Goal: Transaction & Acquisition: Purchase product/service

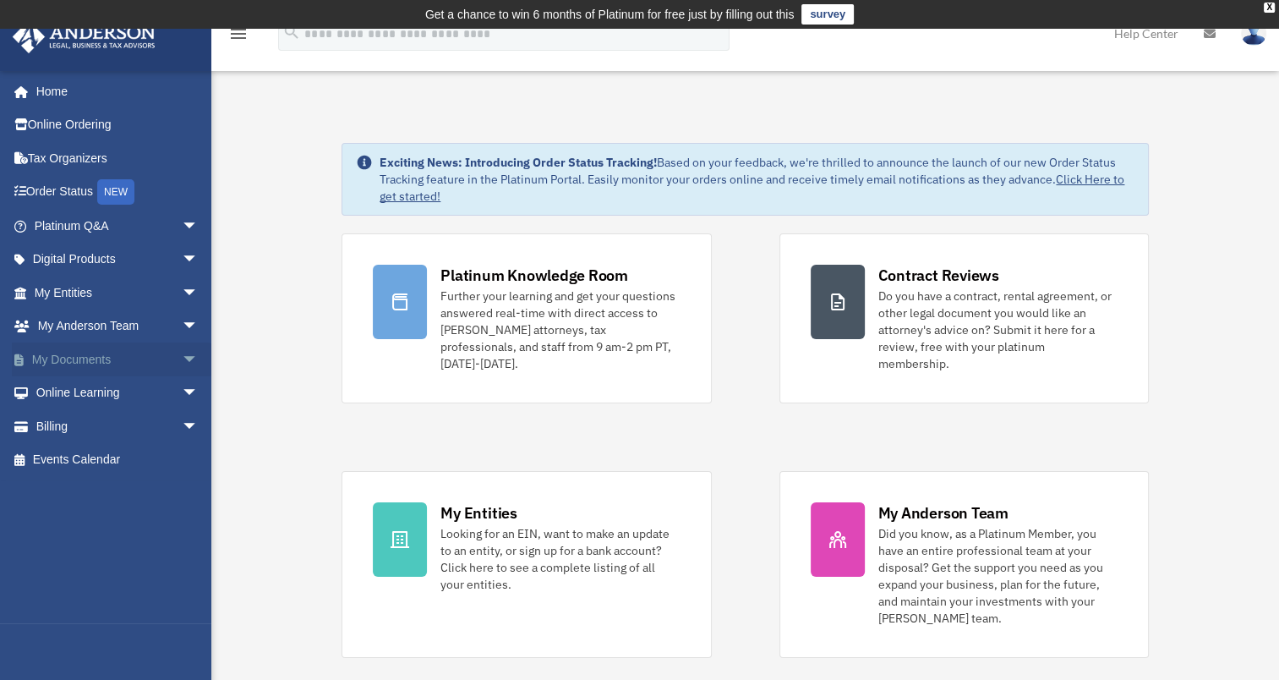
click at [64, 356] on link "My Documents arrow_drop_down" at bounding box center [118, 359] width 212 height 34
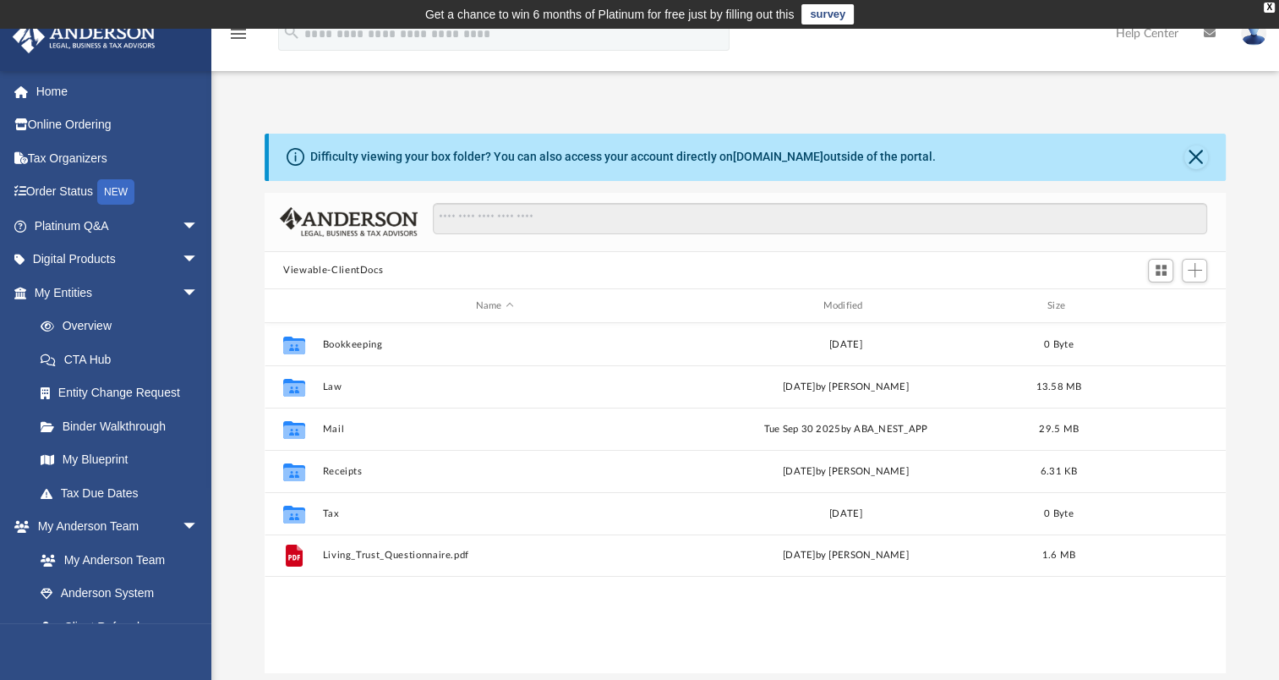
scroll to position [371, 947]
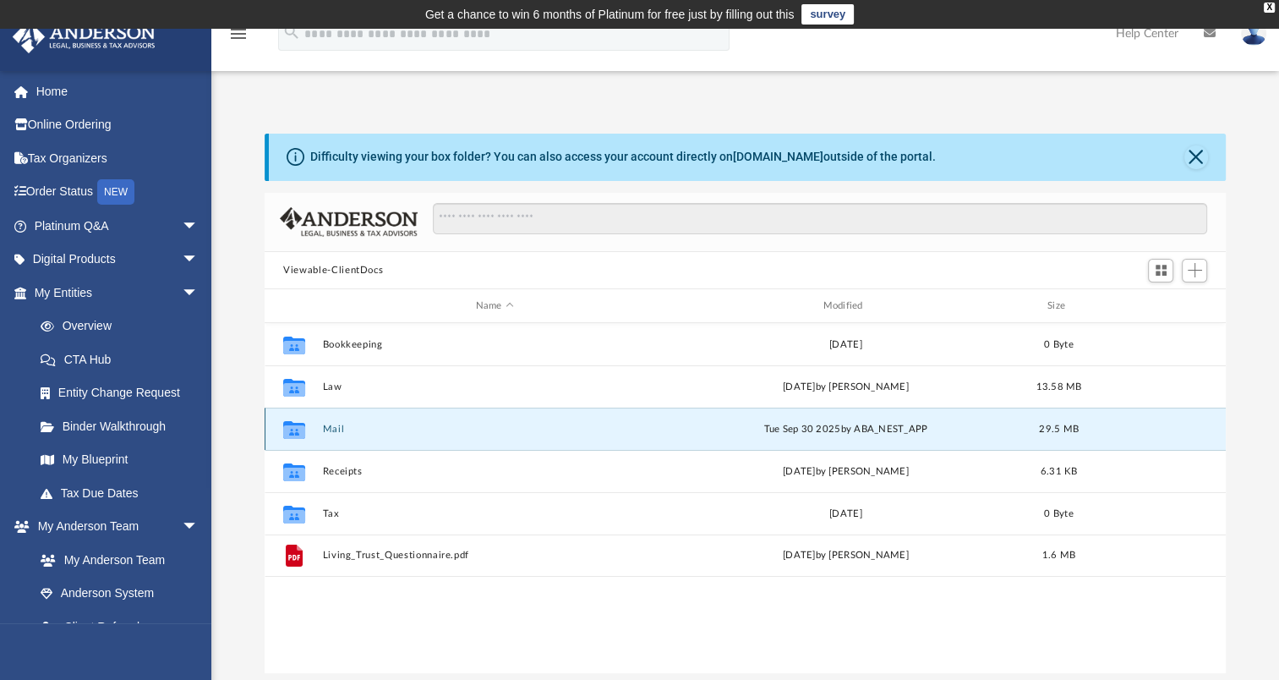
click at [325, 431] on button "Mail" at bounding box center [495, 428] width 344 height 11
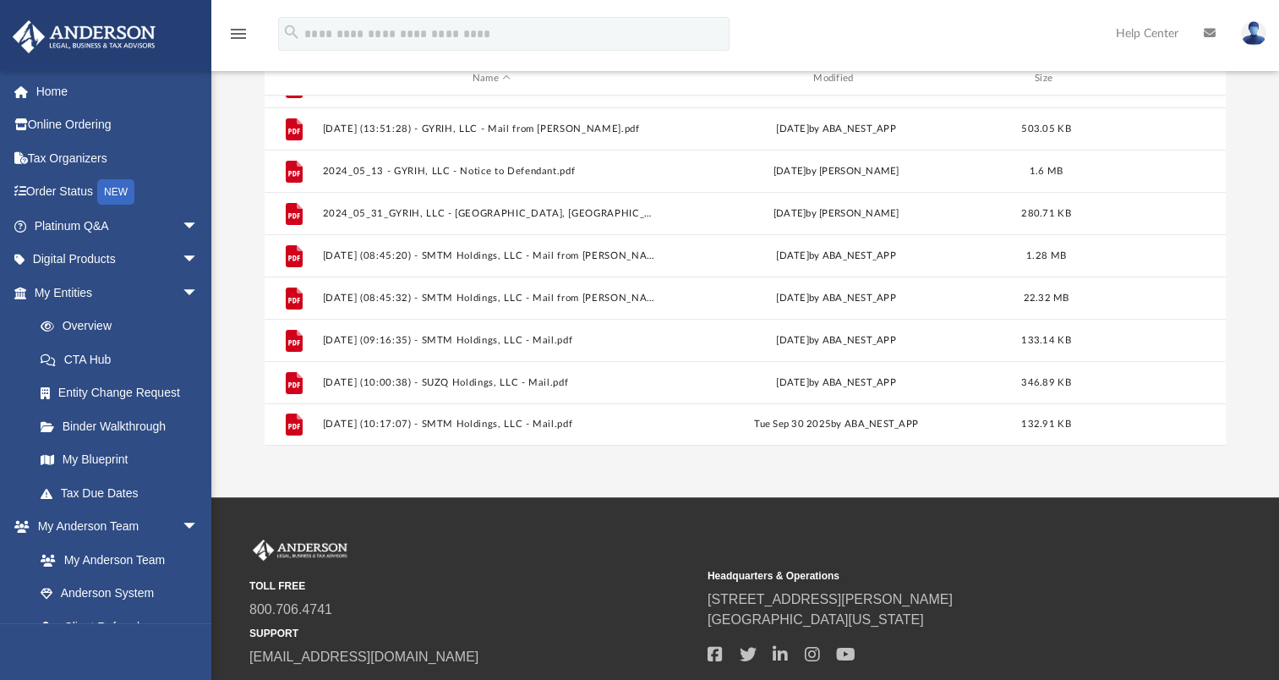
scroll to position [347, 0]
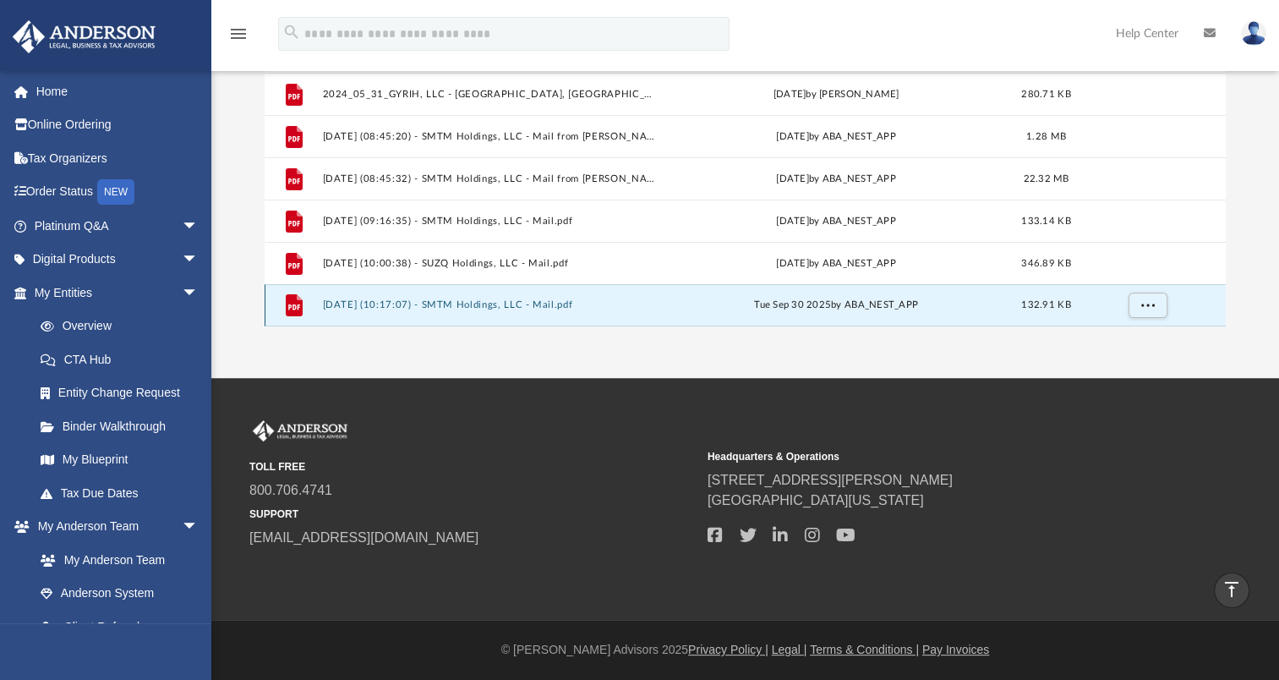
click at [415, 299] on button "2025.09.30 (10:17:07) - SMTM Holdings, LLC - Mail.pdf" at bounding box center [491, 304] width 337 height 11
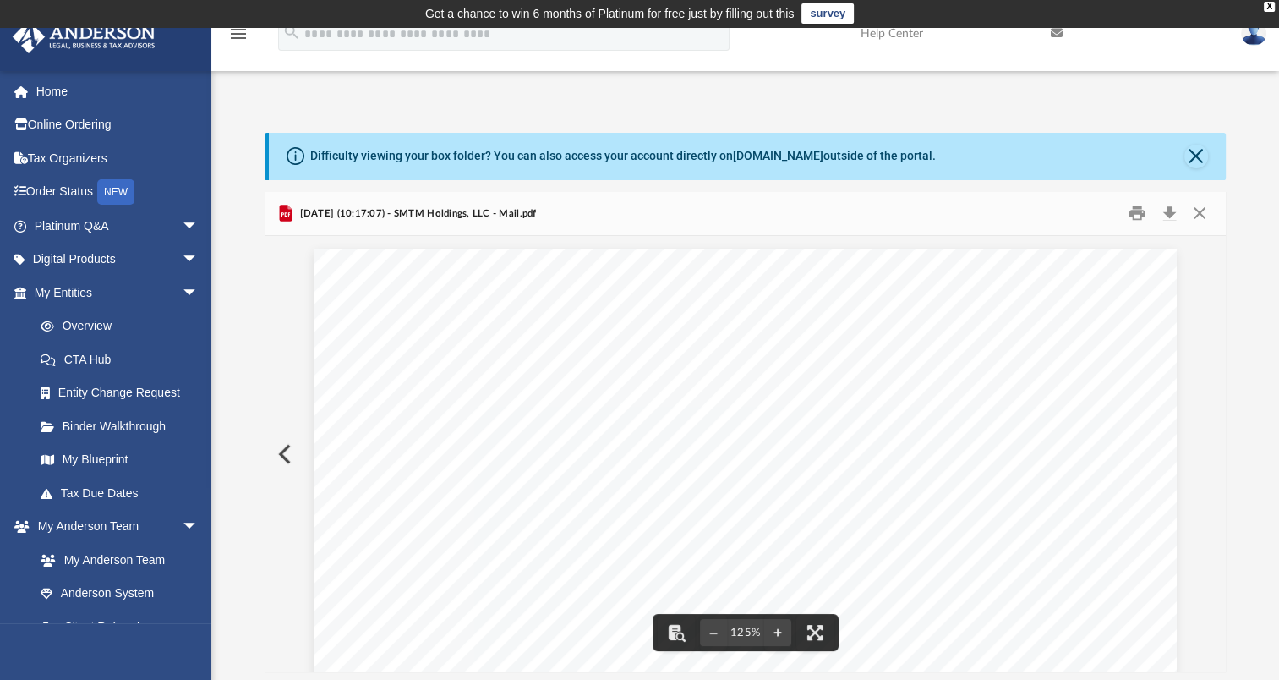
scroll to position [0, 0]
click at [281, 450] on button "Preview" at bounding box center [283, 454] width 37 height 47
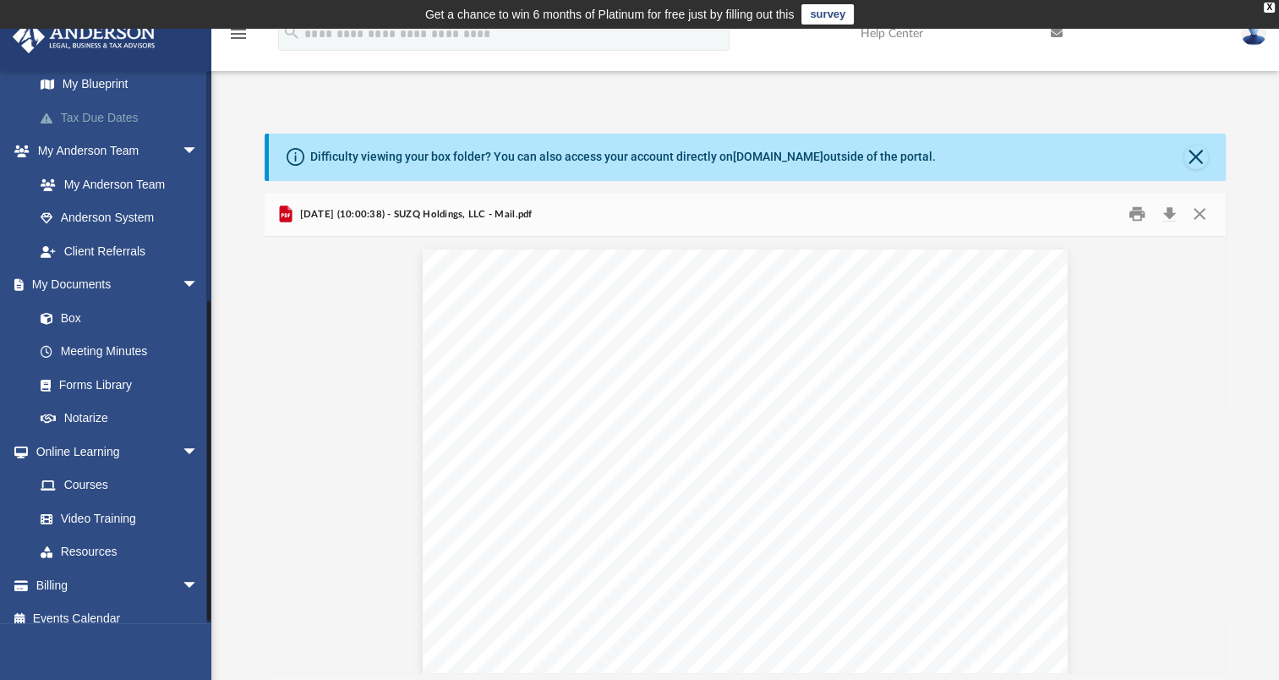
scroll to position [391, 0]
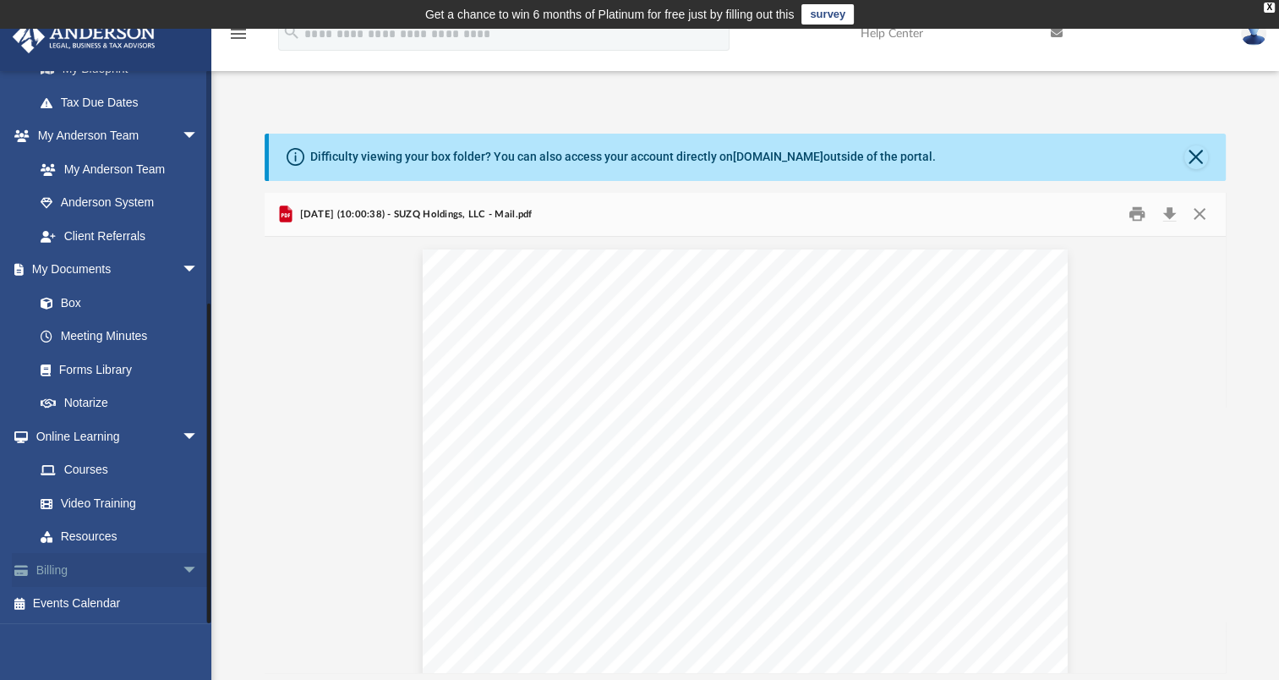
click at [64, 580] on link "Billing arrow_drop_down" at bounding box center [118, 570] width 212 height 34
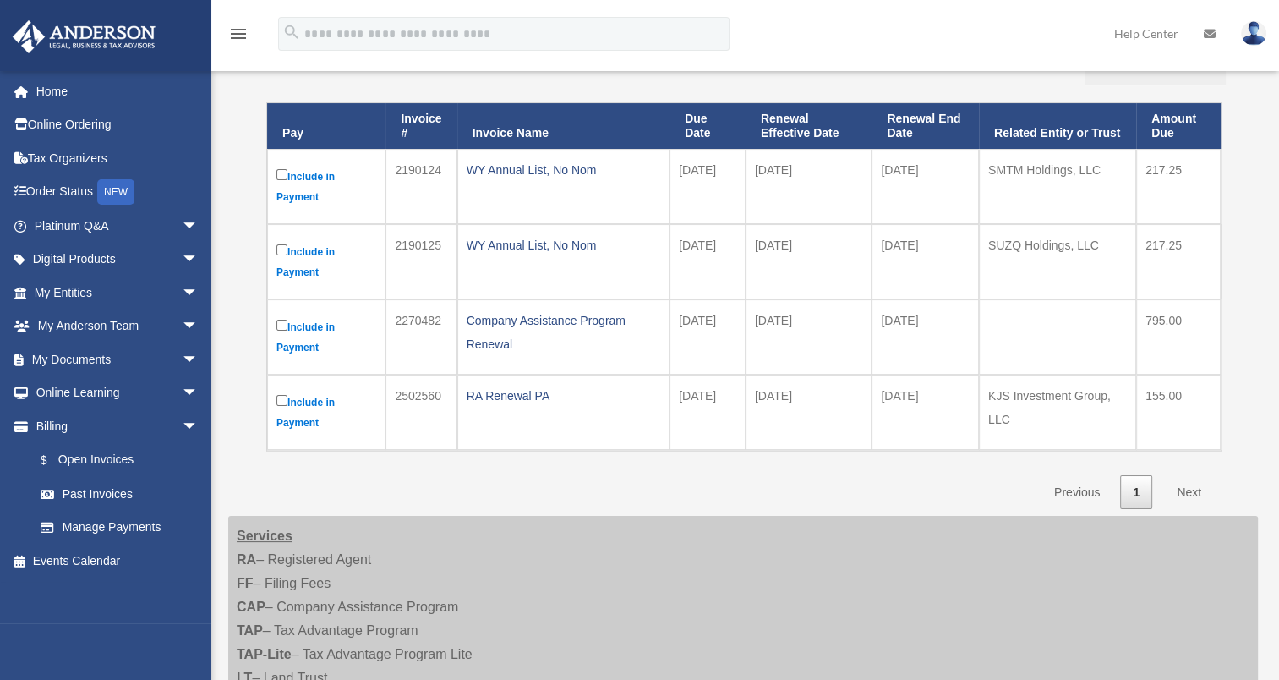
scroll to position [254, 0]
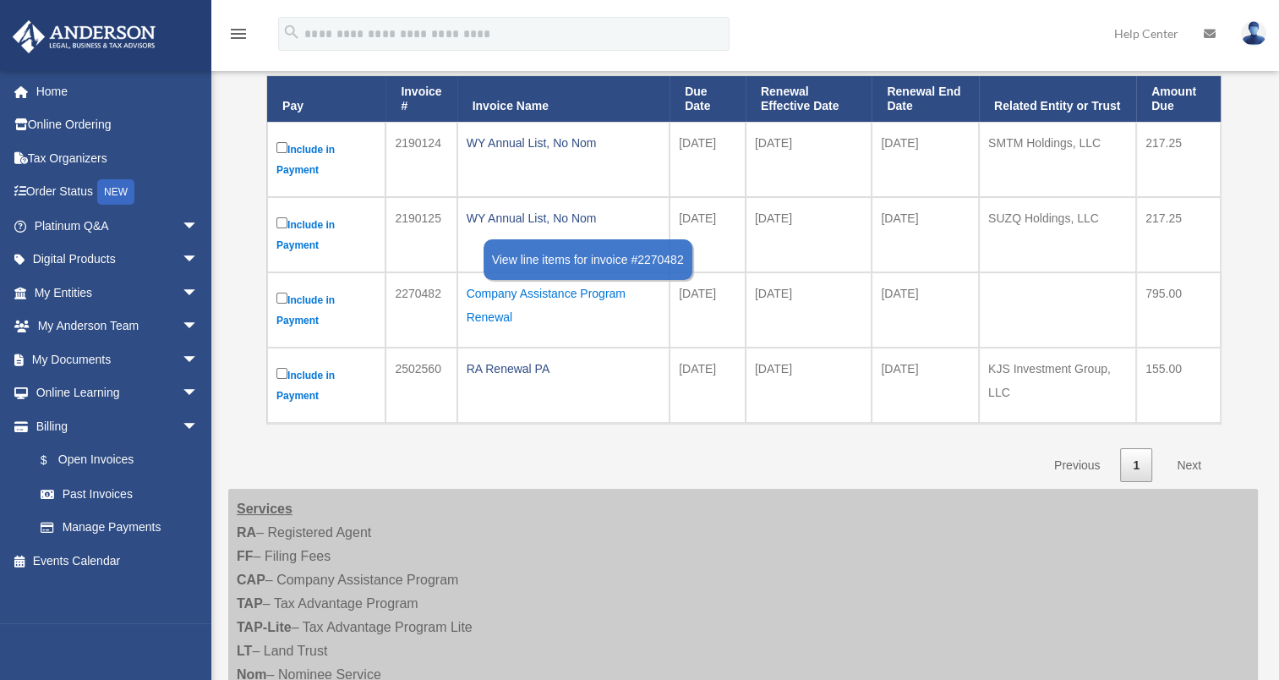
click at [519, 303] on div "Company Assistance Program Renewal" at bounding box center [564, 304] width 194 height 47
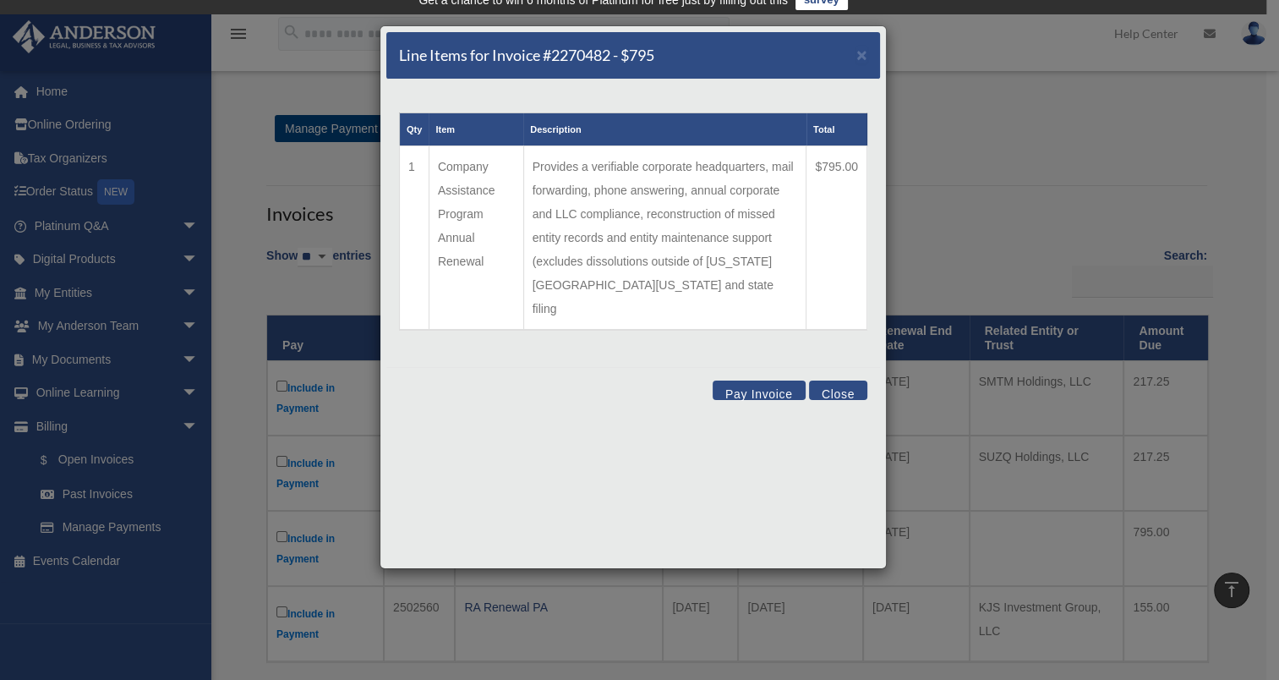
scroll to position [0, 0]
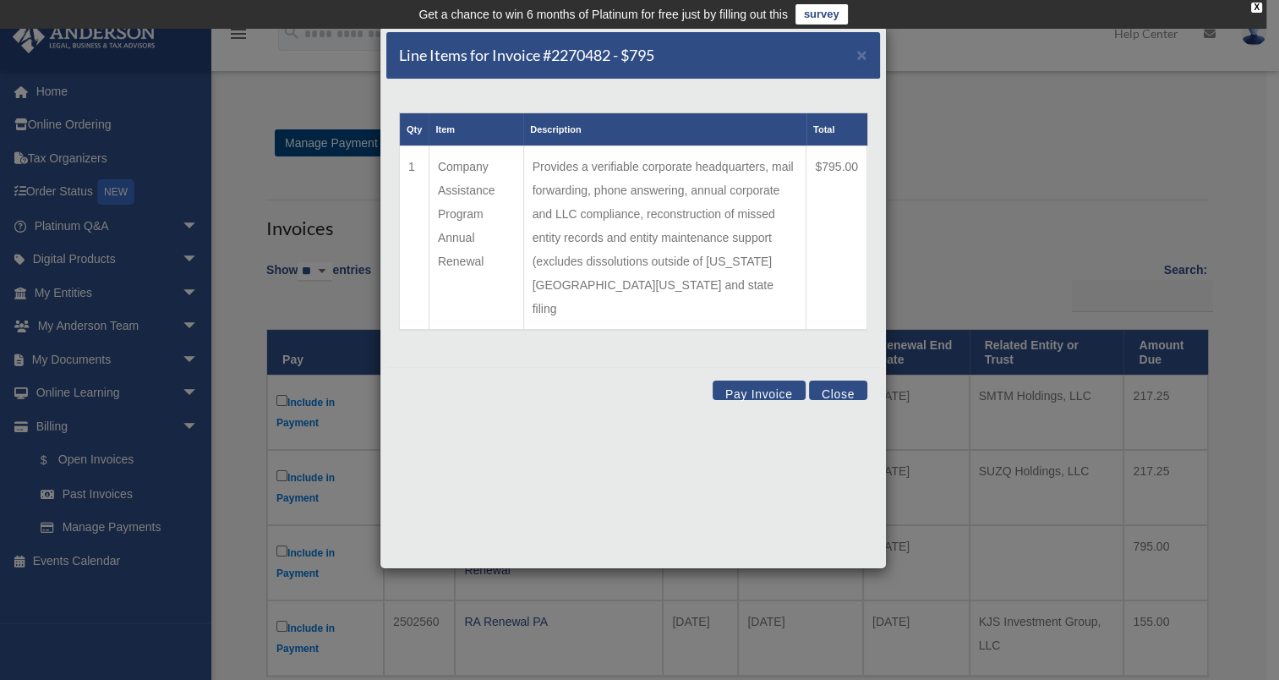
click at [839, 380] on button "Close" at bounding box center [838, 389] width 58 height 19
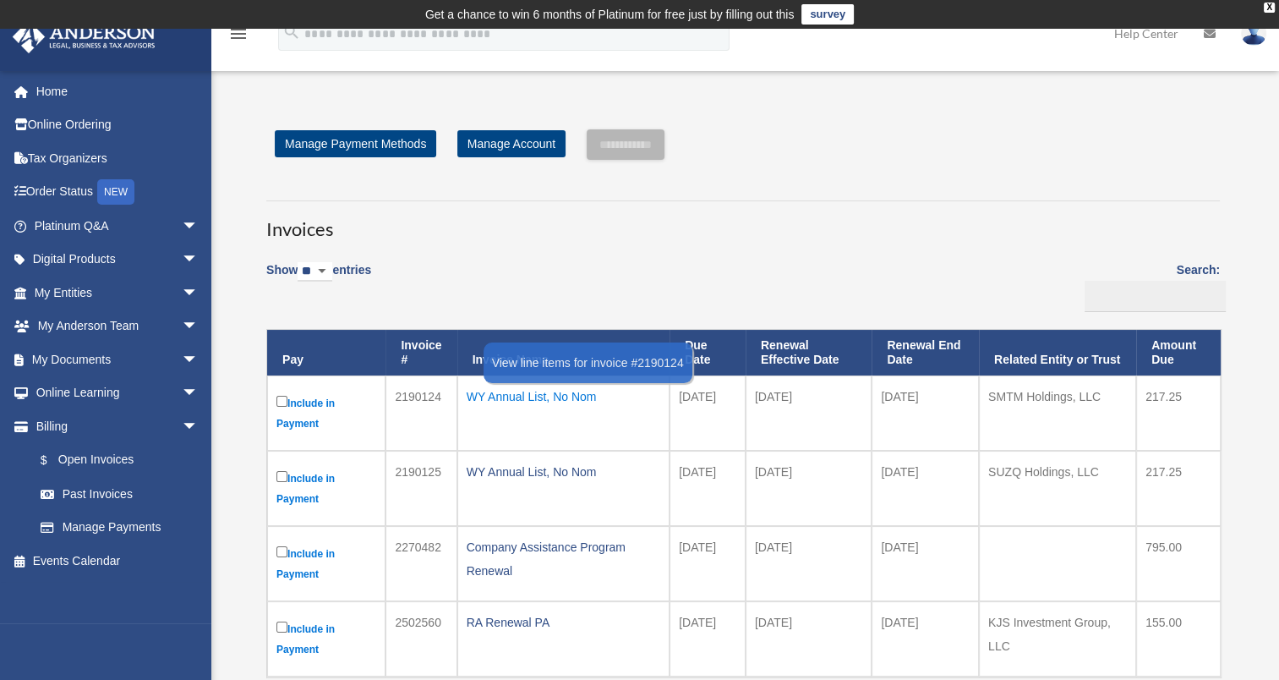
click at [516, 400] on div "WY Annual List, No Nom" at bounding box center [564, 397] width 194 height 24
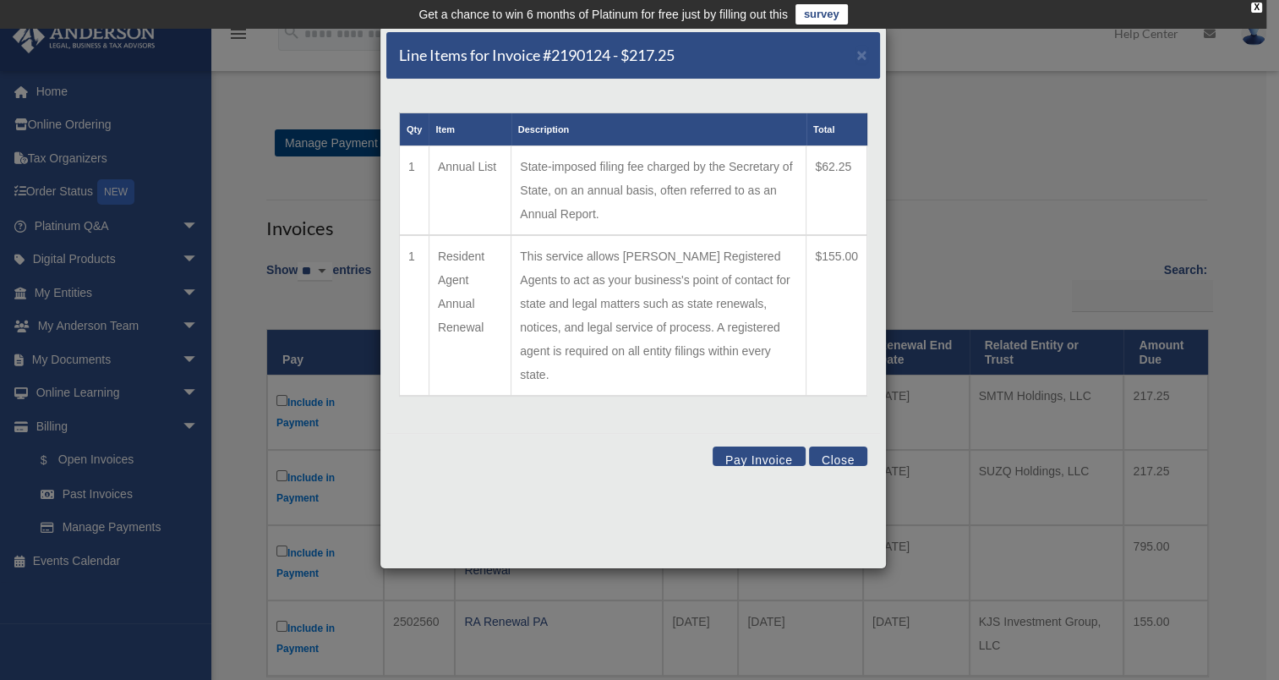
click at [747, 446] on button "Pay Invoice" at bounding box center [759, 455] width 93 height 19
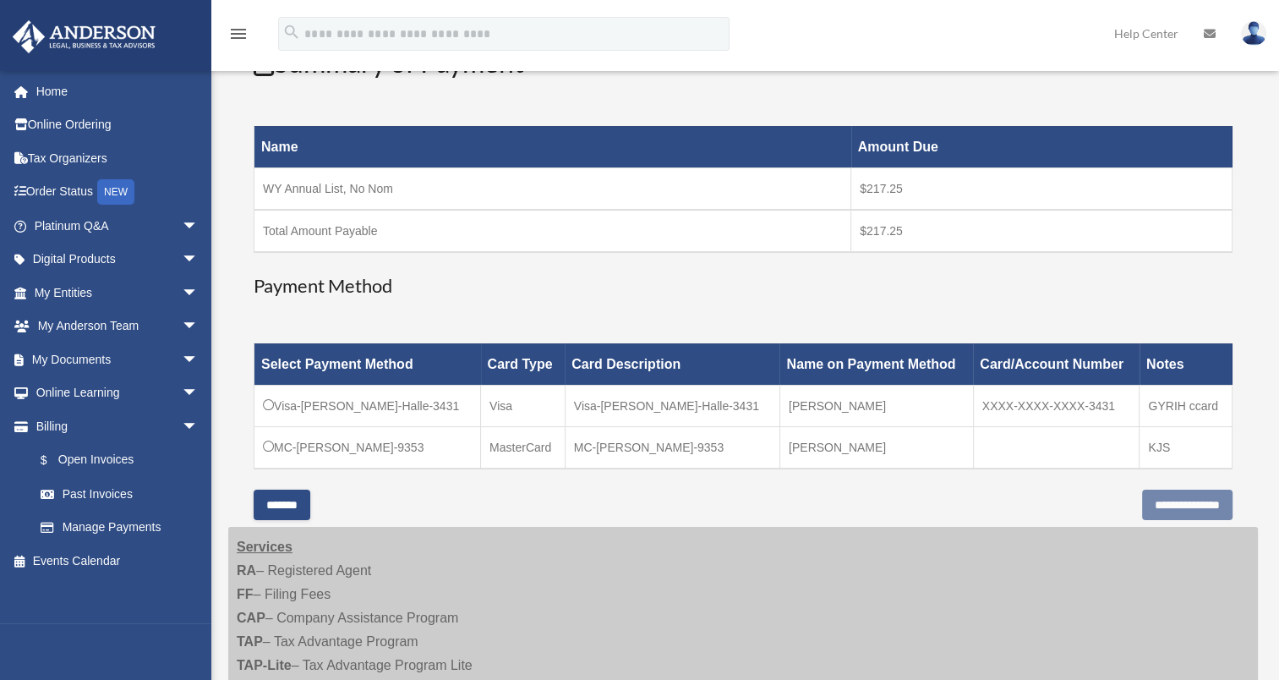
scroll to position [254, 0]
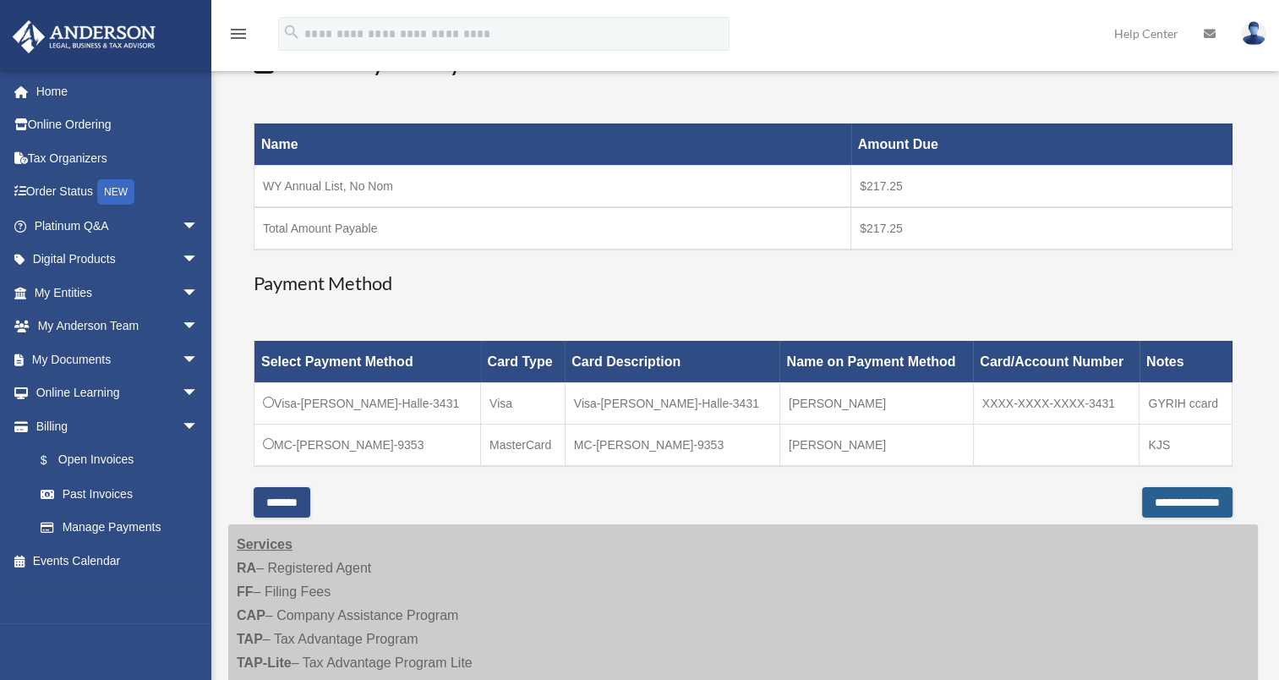
click at [1142, 500] on input "**********" at bounding box center [1187, 502] width 90 height 30
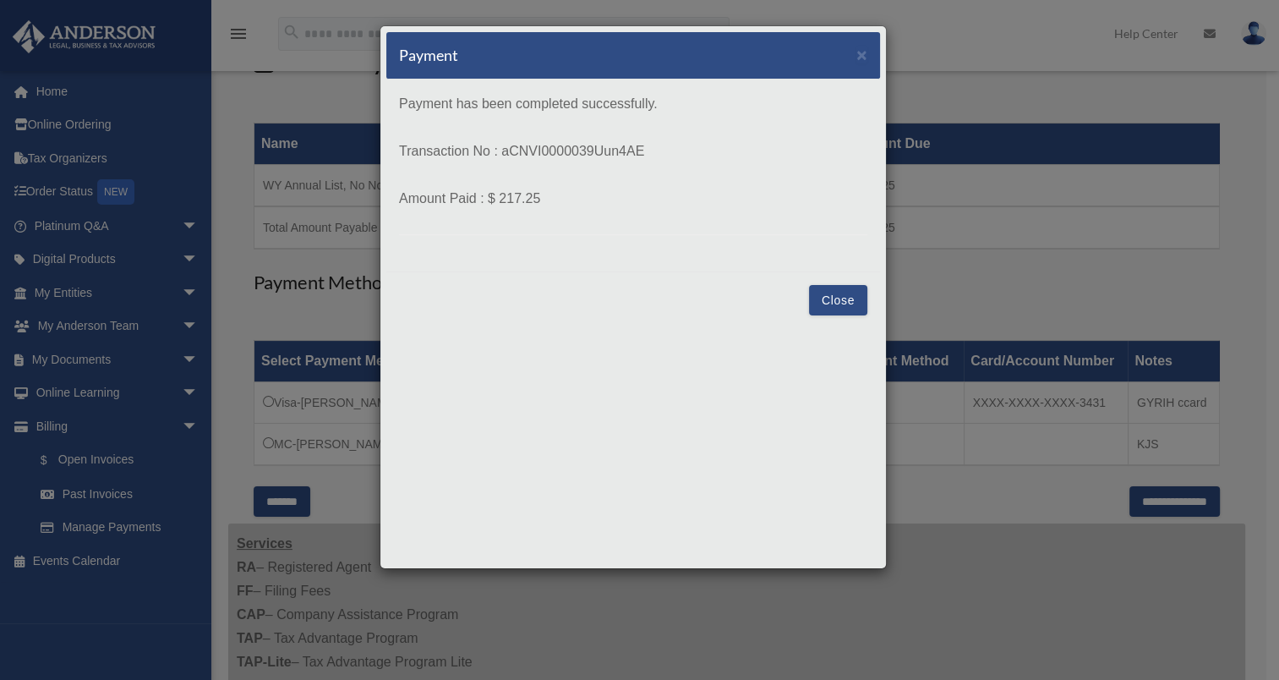
click at [851, 298] on button "Close" at bounding box center [838, 300] width 58 height 30
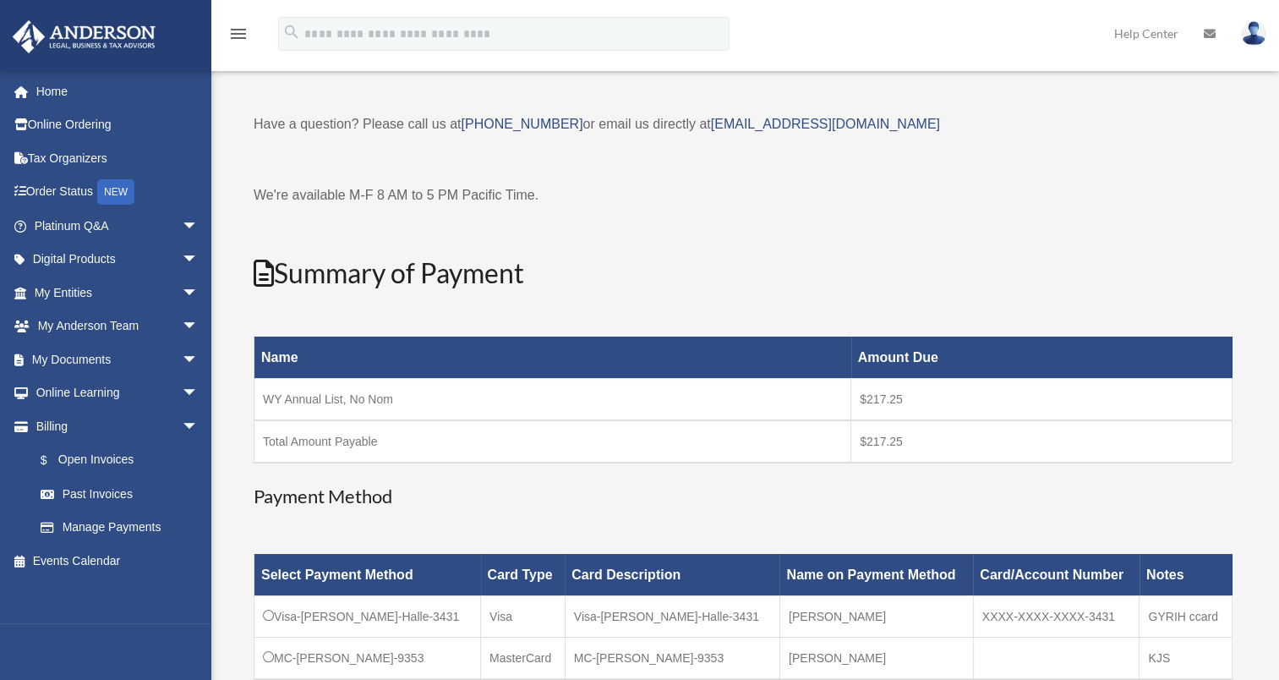
scroll to position [0, 0]
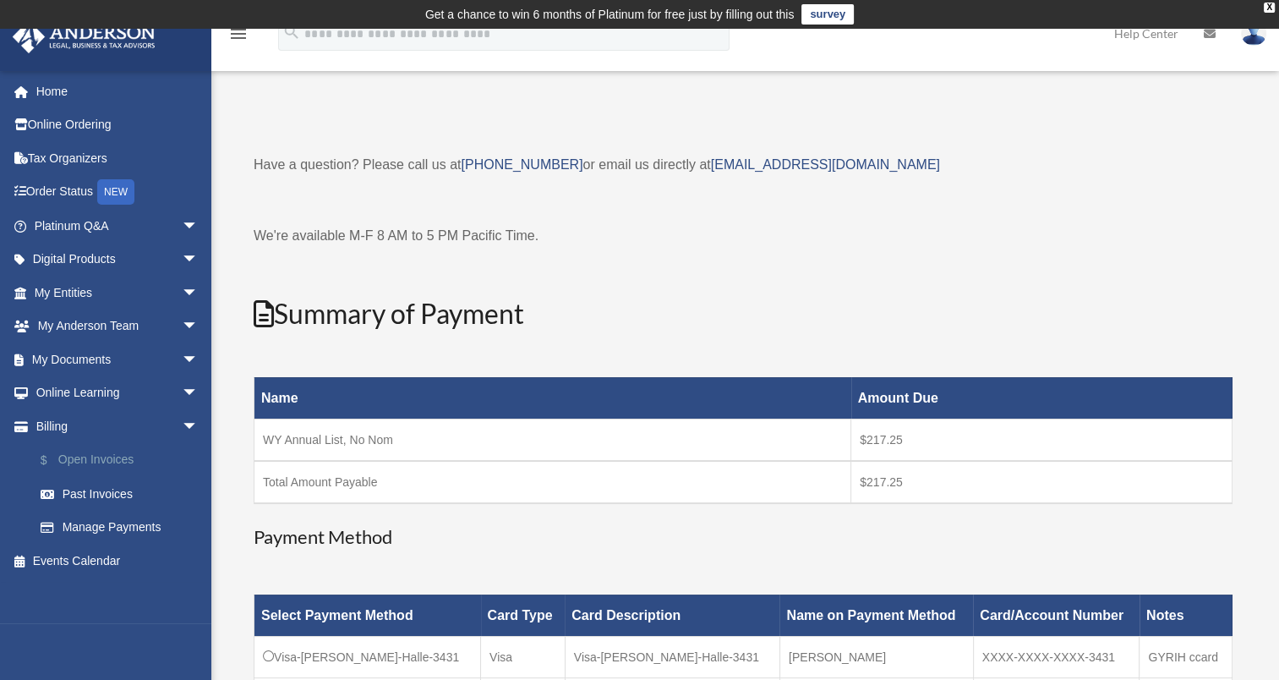
click at [96, 454] on link "$ Open Invoices" at bounding box center [124, 460] width 200 height 35
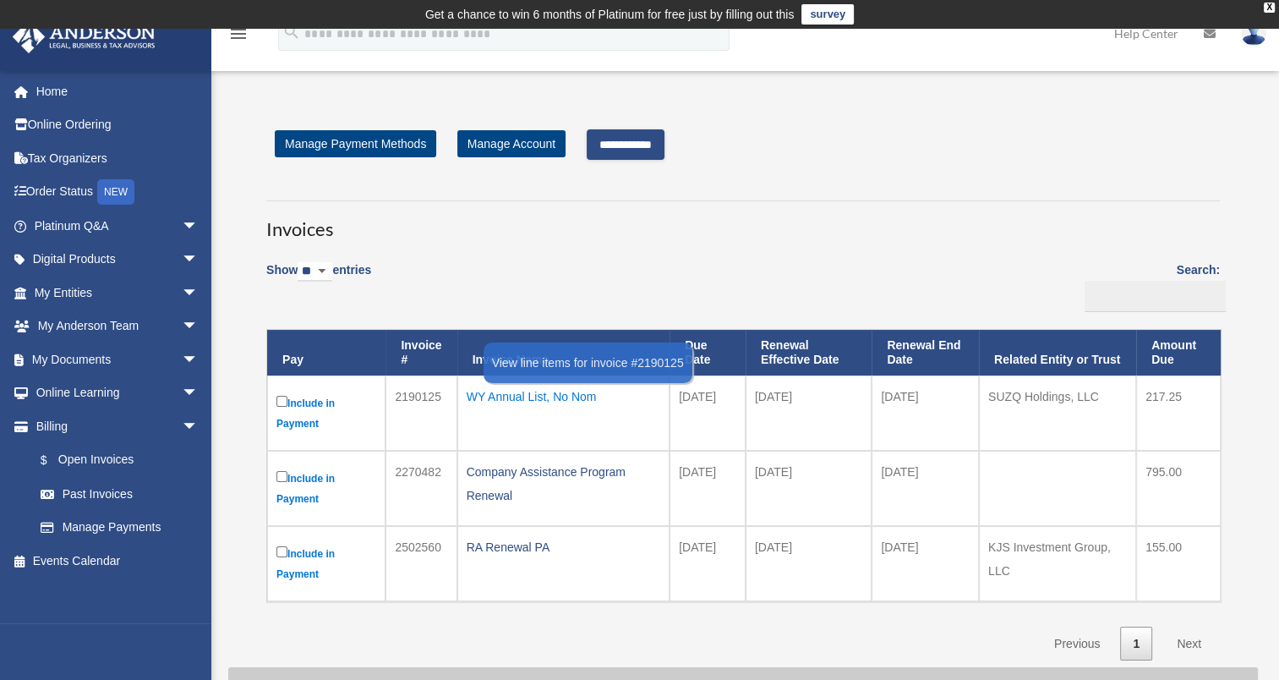
click at [538, 393] on div "WY Annual List, No Nom" at bounding box center [564, 397] width 194 height 24
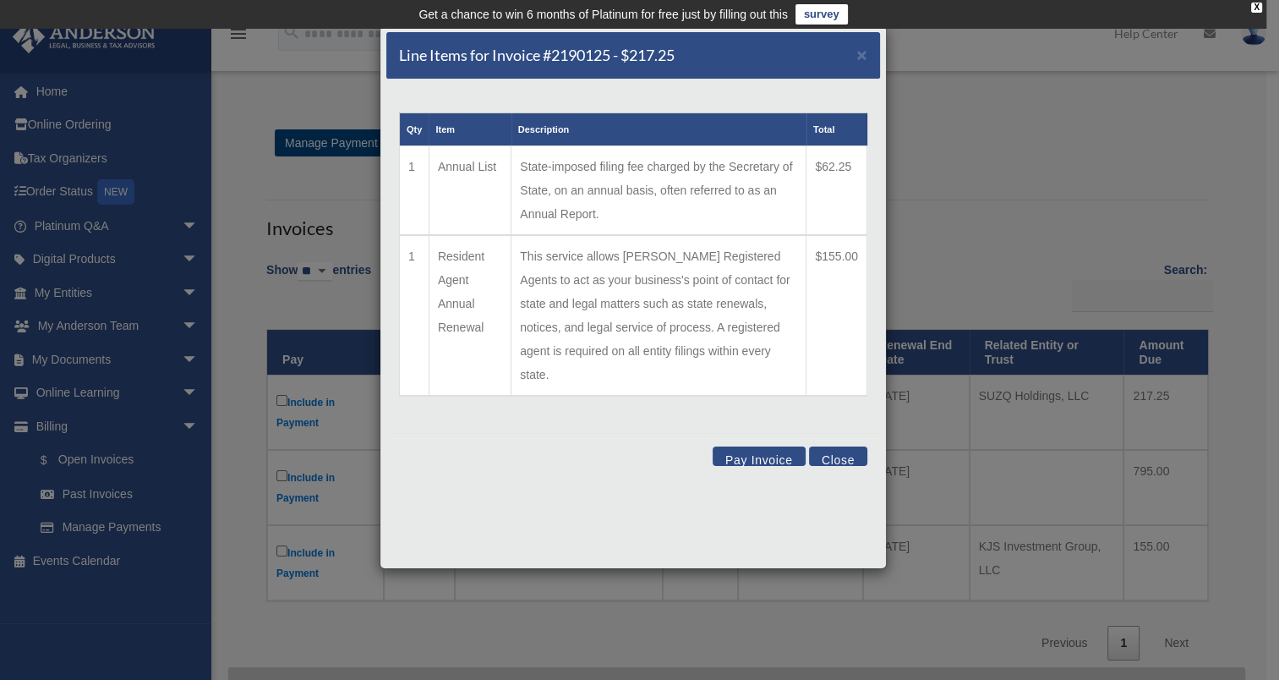
click at [740, 446] on button "Pay Invoice" at bounding box center [759, 455] width 93 height 19
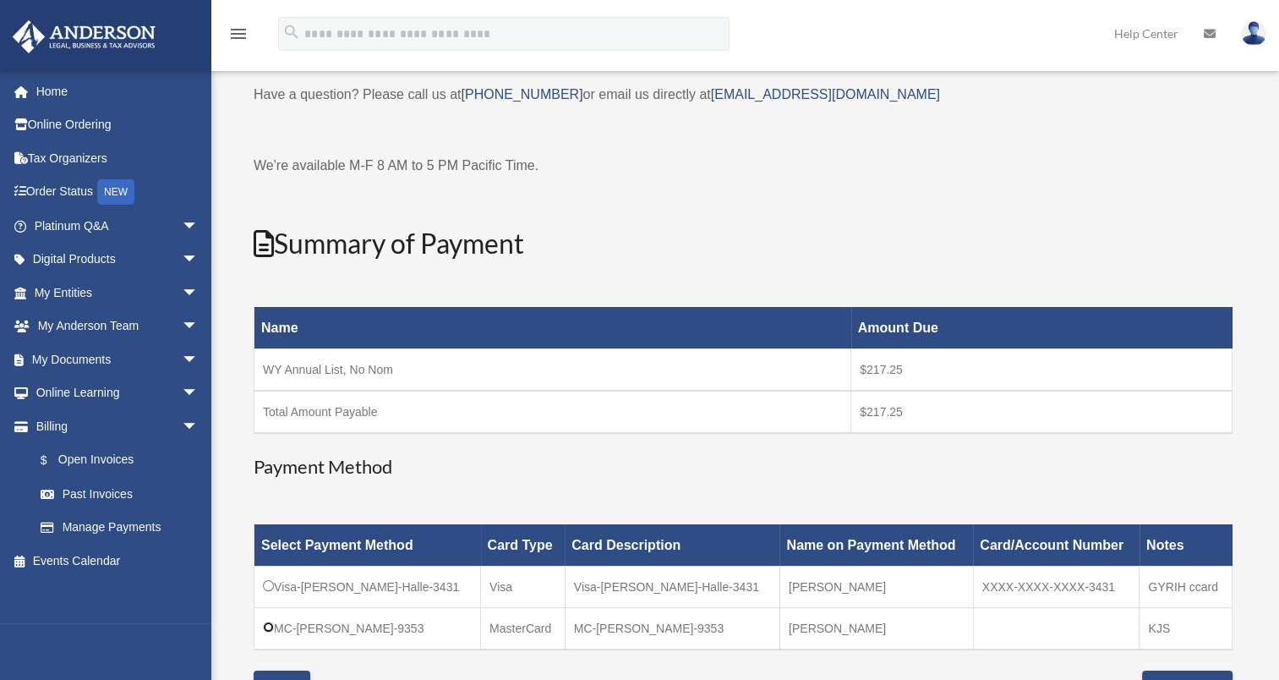
scroll to position [169, 0]
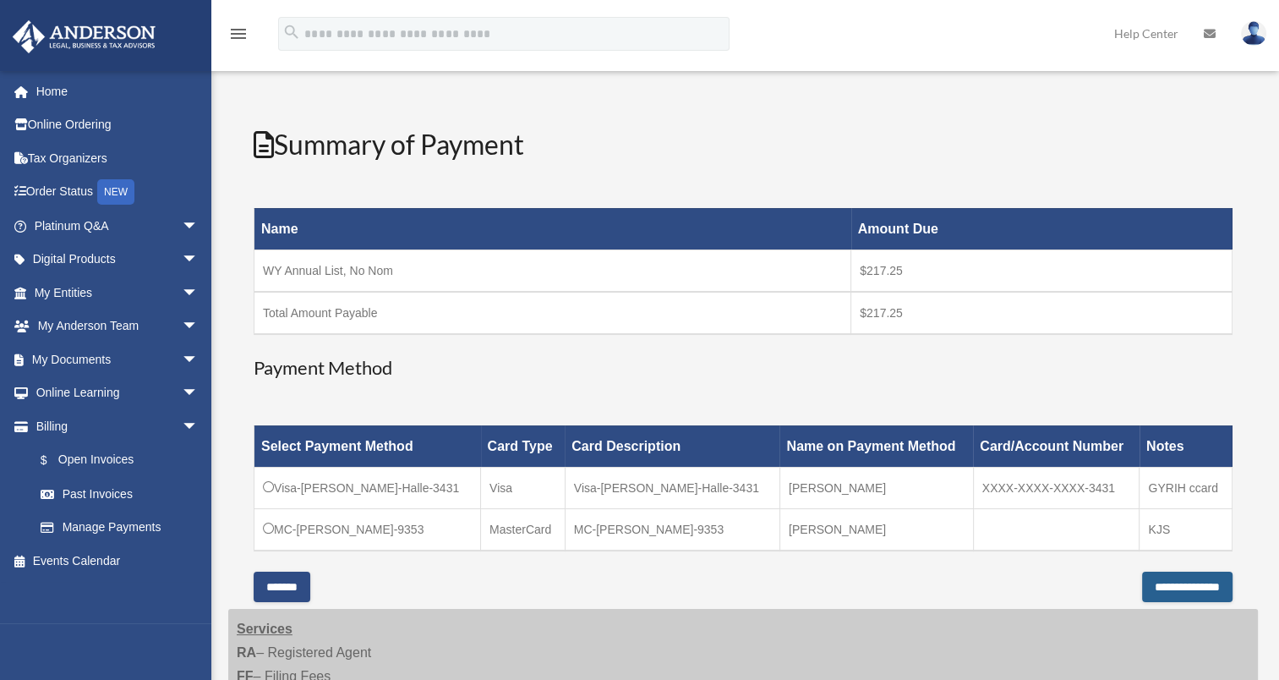
click at [1182, 580] on input "**********" at bounding box center [1187, 586] width 90 height 30
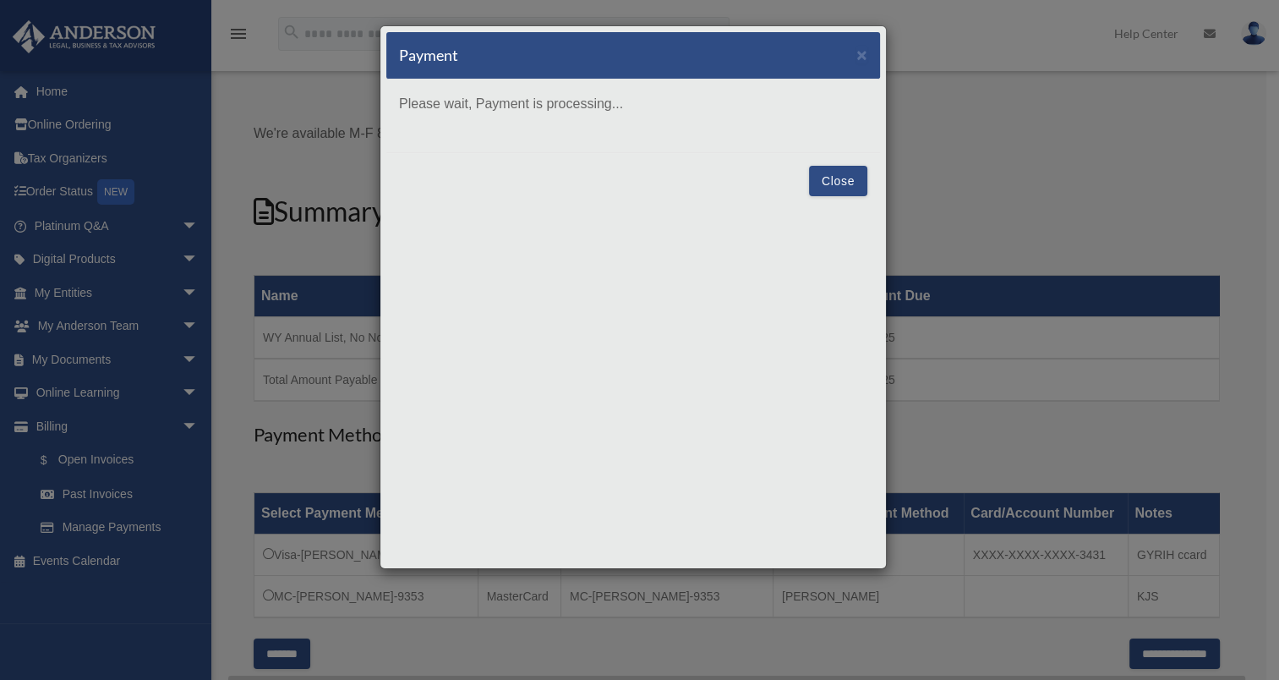
scroll to position [98, 0]
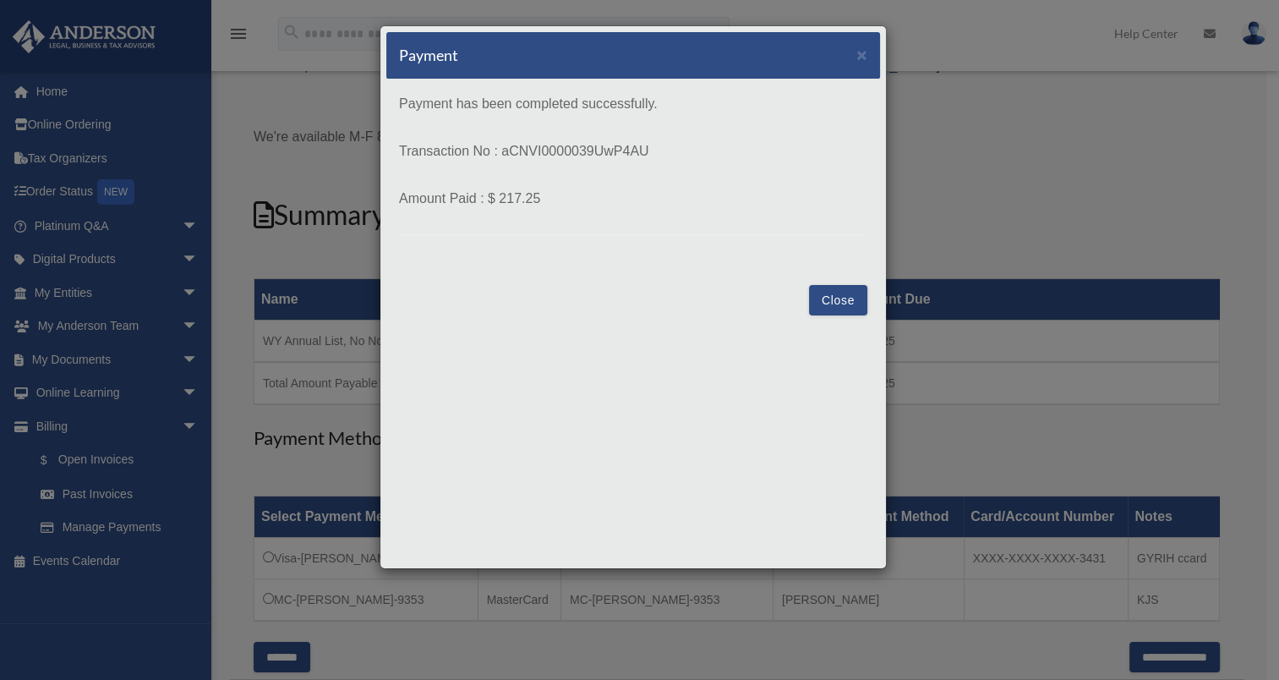
click at [832, 295] on button "Close" at bounding box center [838, 300] width 58 height 30
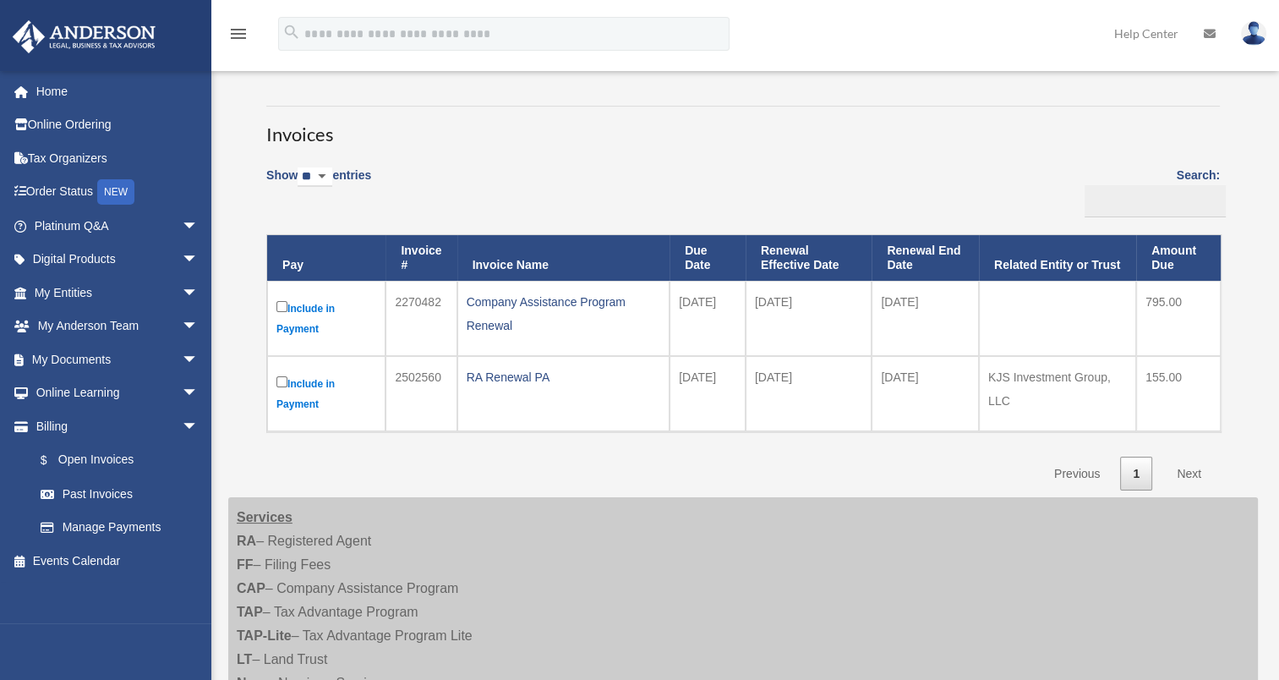
scroll to position [98, 0]
